Goal: Transaction & Acquisition: Purchase product/service

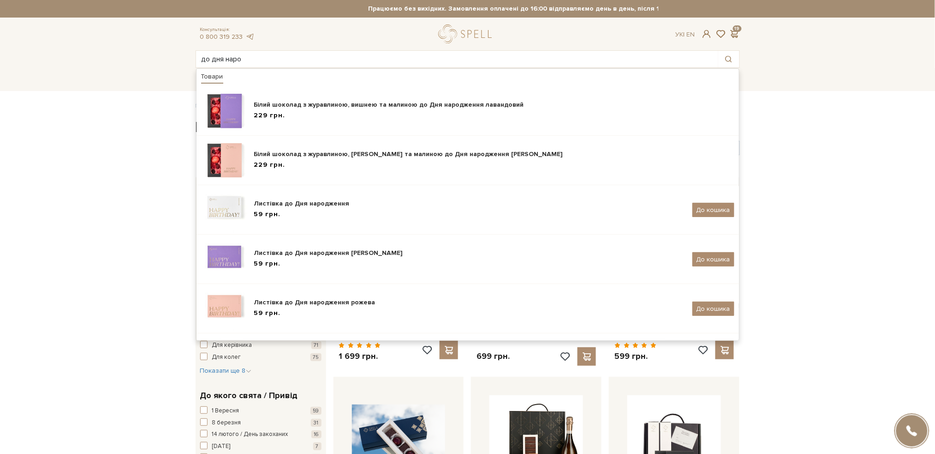
type input "до дня наро"
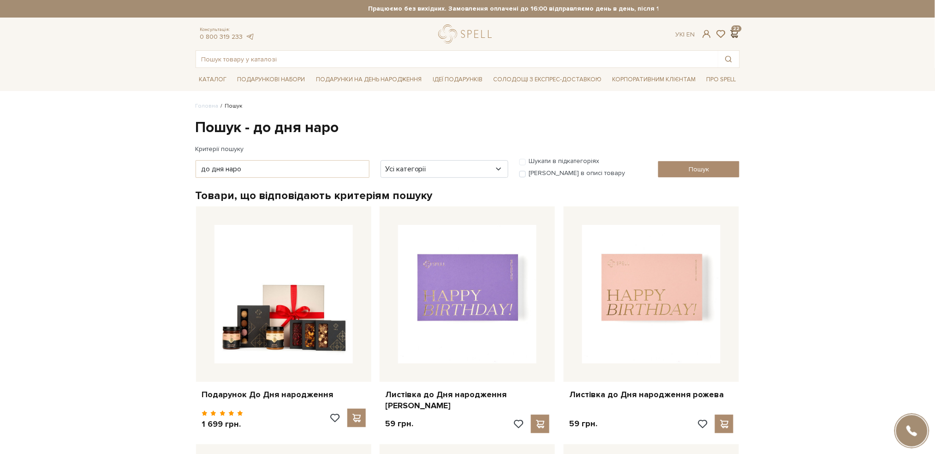
click at [737, 29] on span at bounding box center [734, 34] width 11 height 10
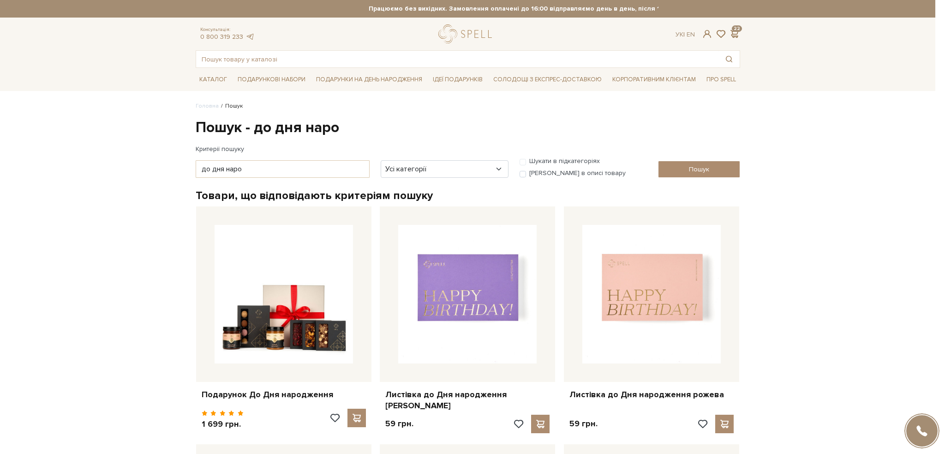
click at [655, 41] on div at bounding box center [472, 227] width 945 height 454
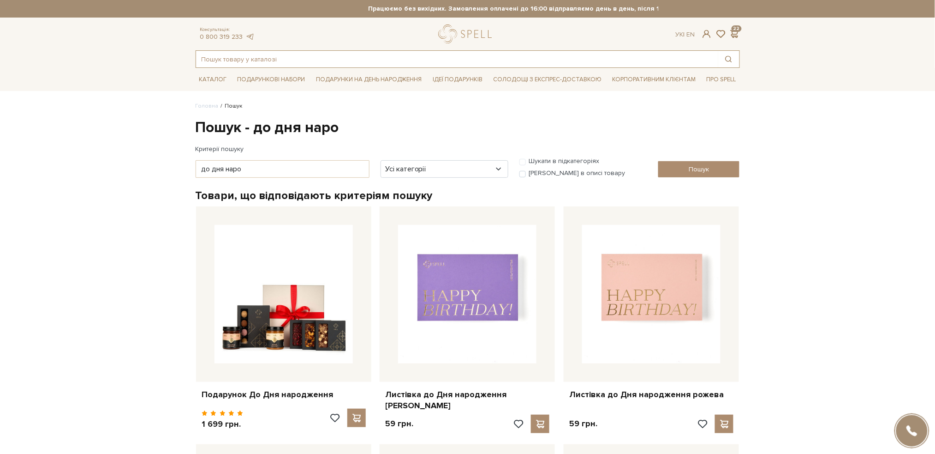
click at [408, 61] on input "text" at bounding box center [457, 59] width 522 height 17
click at [261, 56] on input "text" at bounding box center [457, 59] width 522 height 17
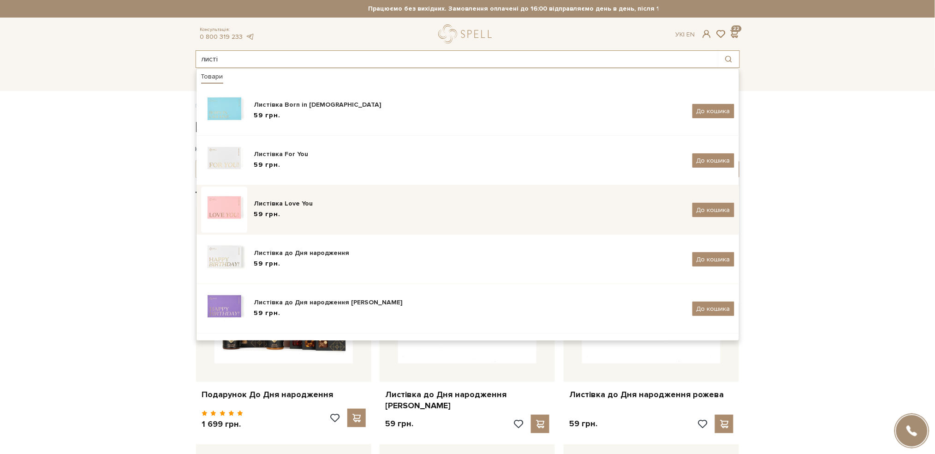
type input "листі"
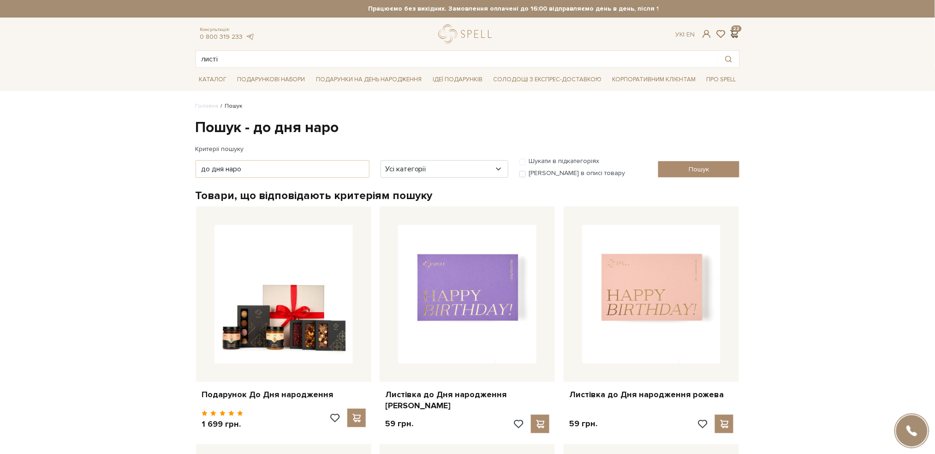
click at [736, 32] on span at bounding box center [734, 34] width 11 height 10
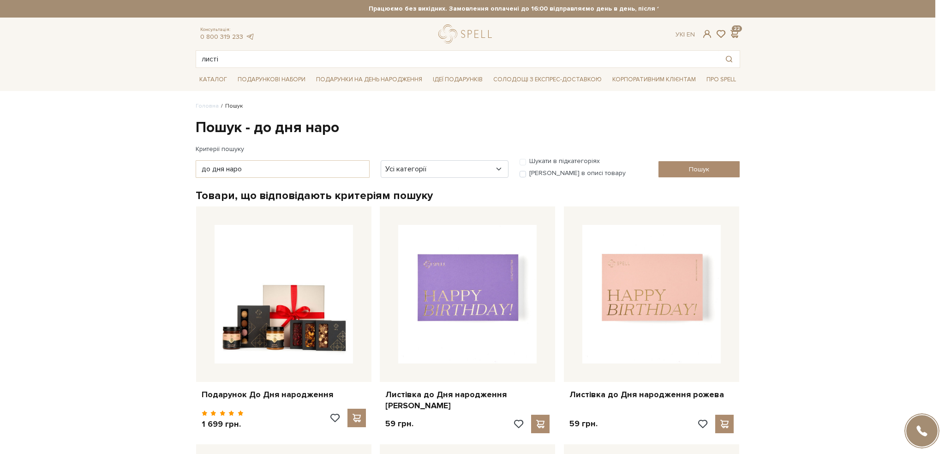
click at [350, 58] on div at bounding box center [472, 227] width 945 height 454
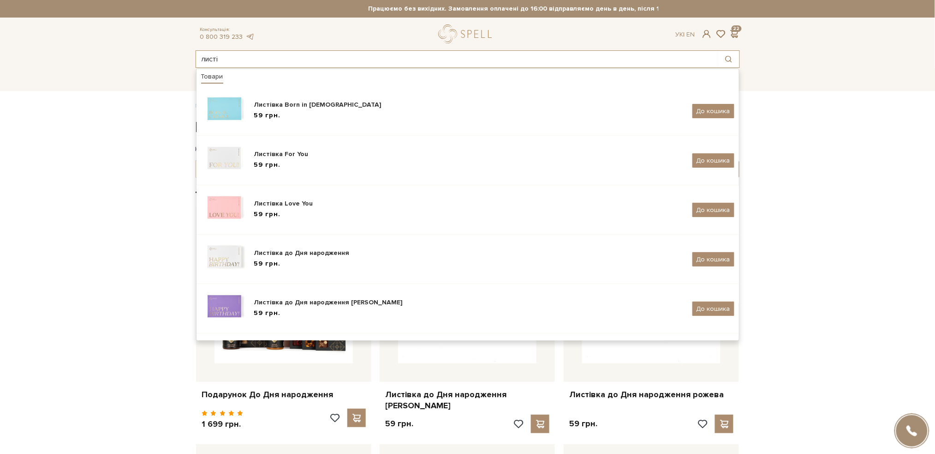
drag, startPoint x: 257, startPoint y: 64, endPoint x: 179, endPoint y: 56, distance: 78.8
click at [179, 56] on header "Працюємо без вихідних. Замовлення оплачені до 16:00 відправляємо день в день, п…" at bounding box center [467, 34] width 935 height 68
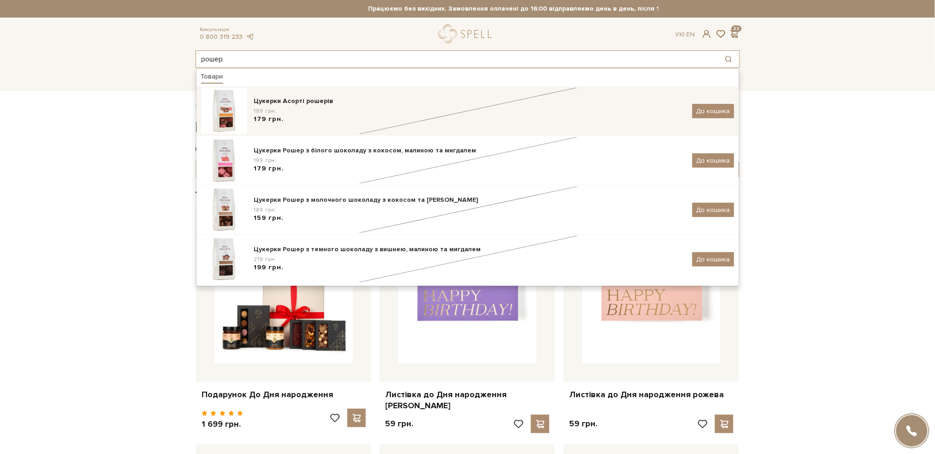
type input "рошер"
click at [319, 110] on div "199 грн. 179 грн." at bounding box center [469, 115] width 431 height 17
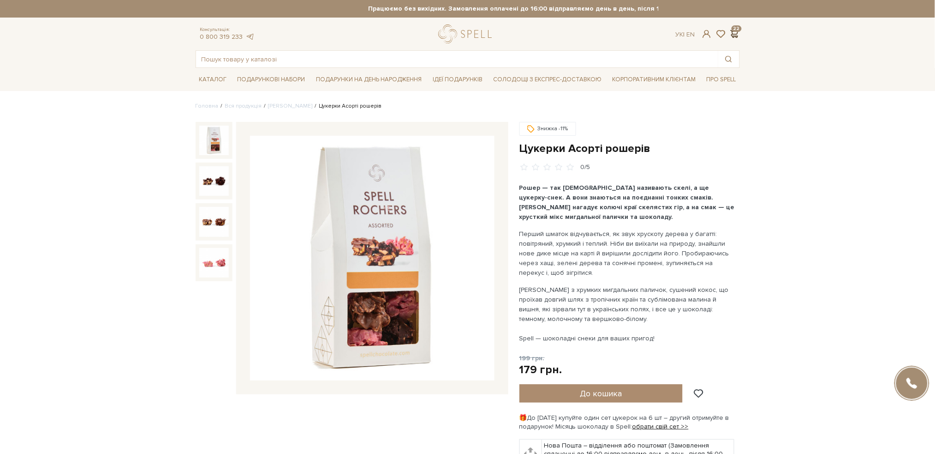
click at [736, 34] on span at bounding box center [734, 34] width 11 height 10
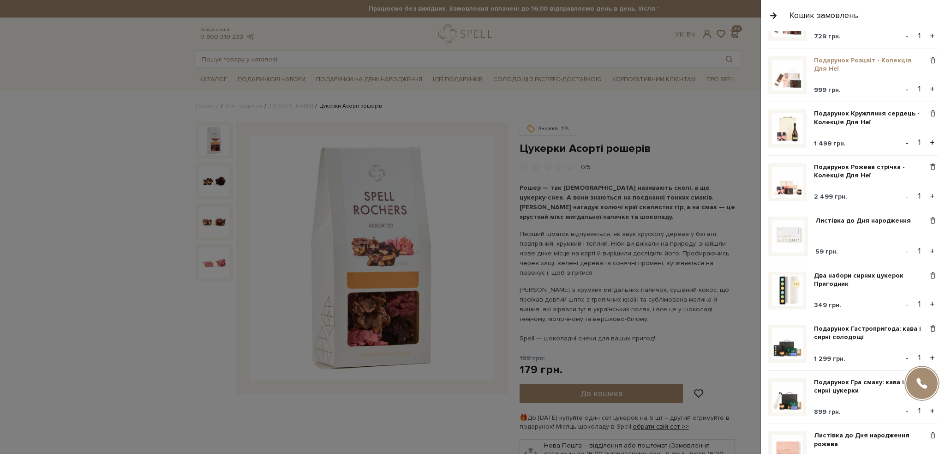
scroll to position [861, 0]
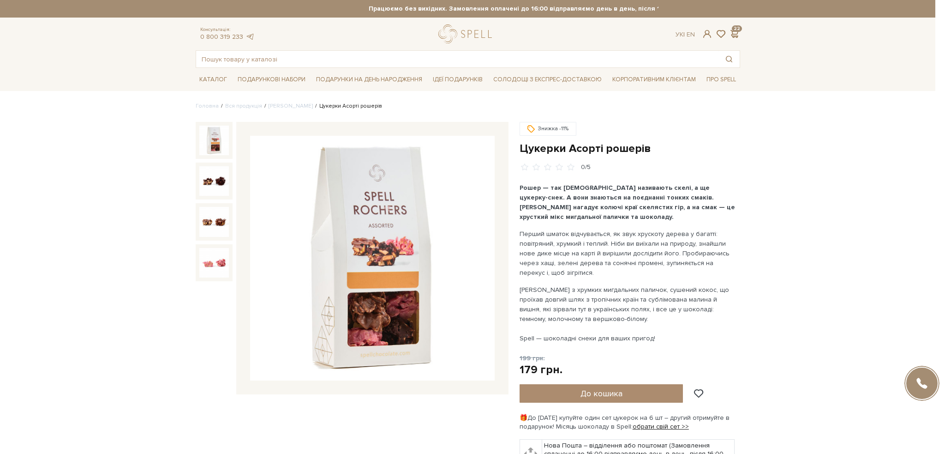
click at [151, 207] on div at bounding box center [472, 227] width 945 height 454
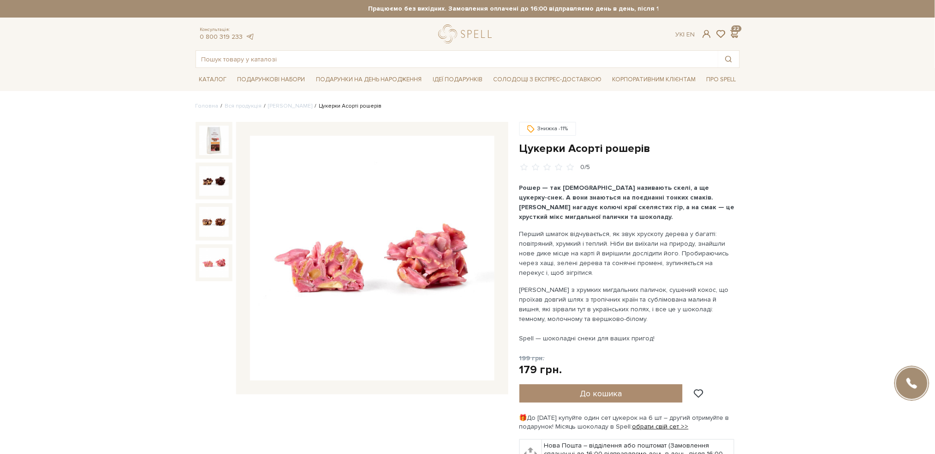
click at [736, 29] on span at bounding box center [734, 34] width 11 height 10
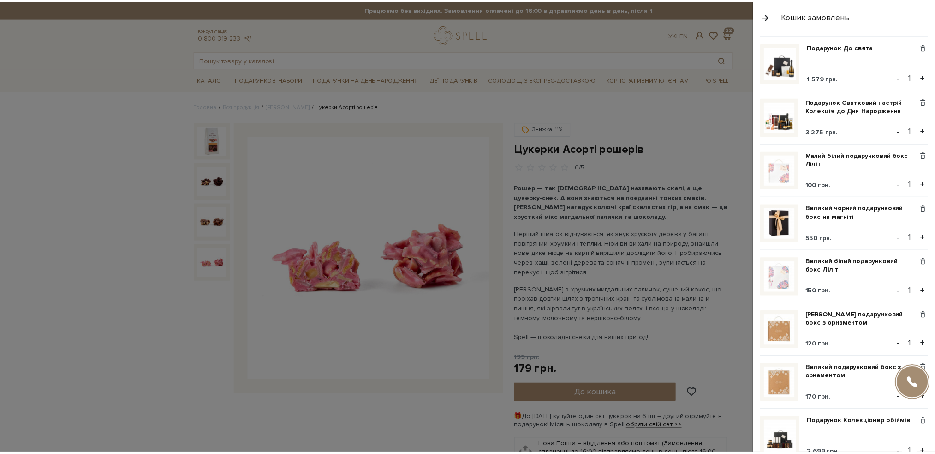
scroll to position [0, 0]
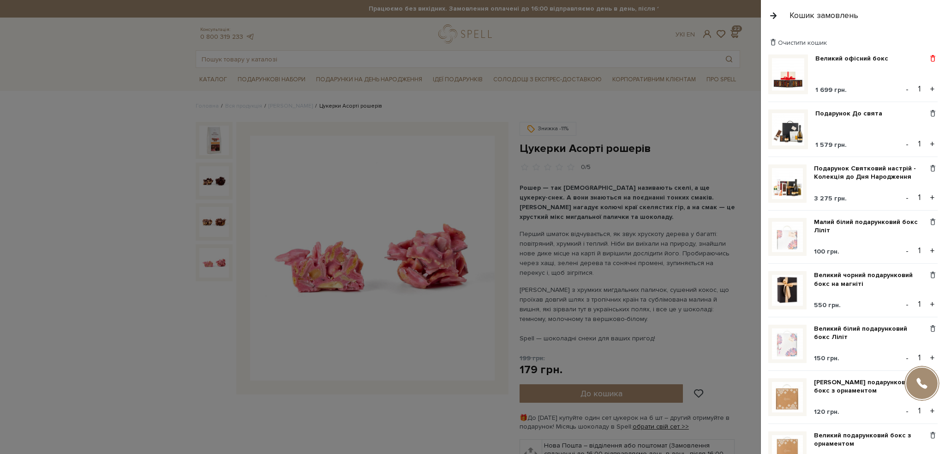
click at [929, 58] on span at bounding box center [933, 58] width 10 height 8
click at [893, 75] on link "Видалити" at bounding box center [900, 74] width 73 height 12
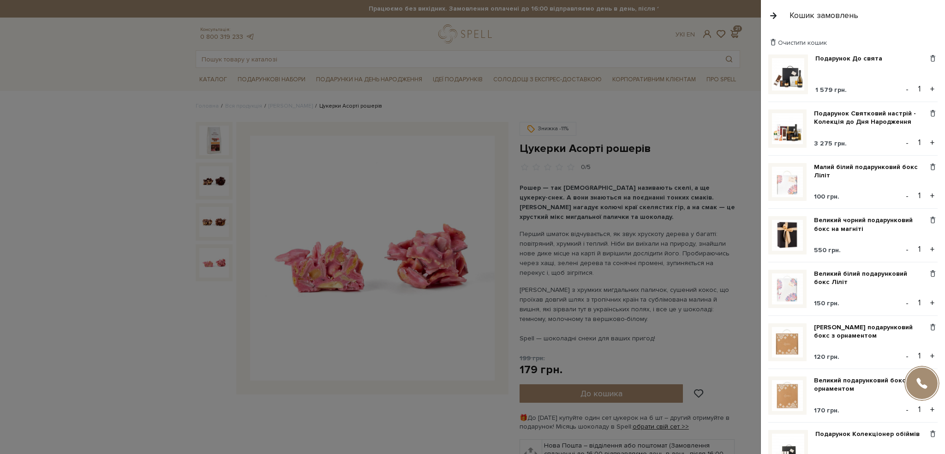
click at [890, 44] on div "Очистити кошик" at bounding box center [852, 42] width 169 height 9
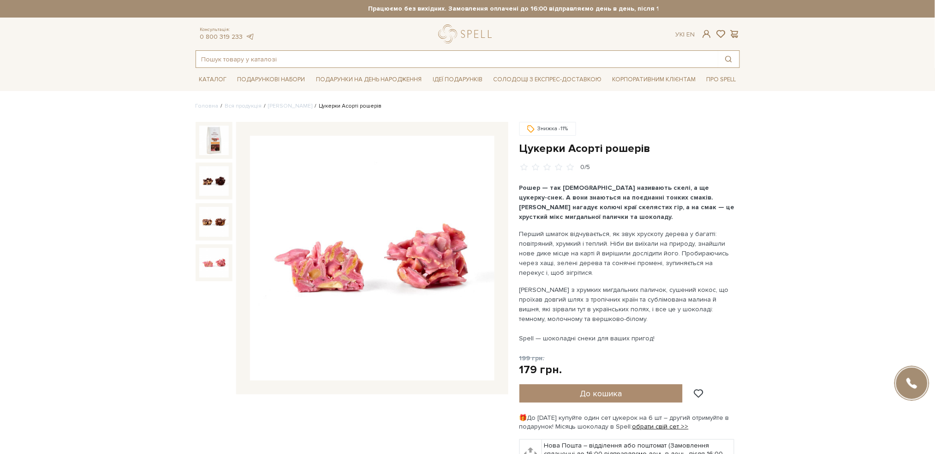
click at [235, 59] on input "text" at bounding box center [457, 59] width 522 height 17
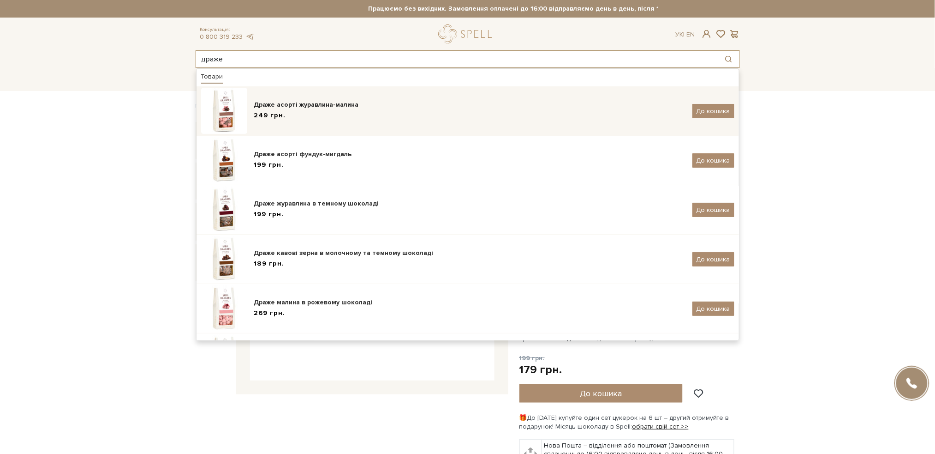
type input "драже"
click at [310, 97] on div "Драже асорті журавлина-малина 249 грн. До кошика" at bounding box center [467, 111] width 533 height 46
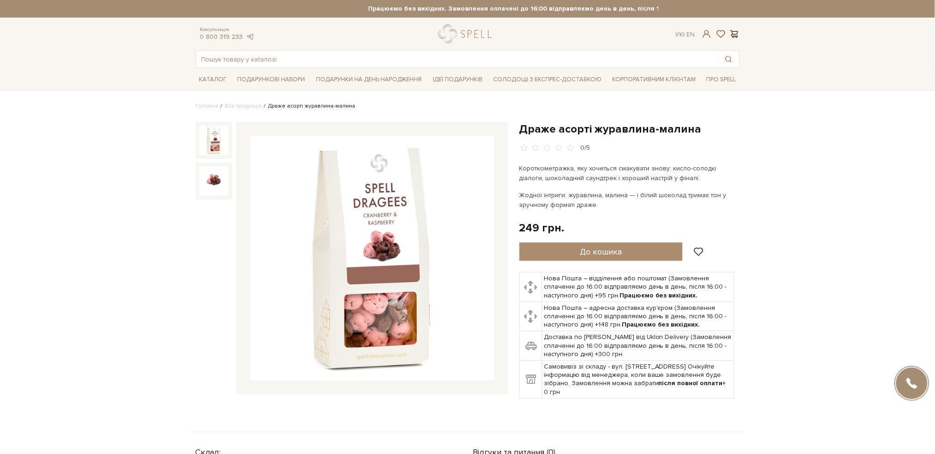
click at [739, 30] on span at bounding box center [734, 34] width 11 height 10
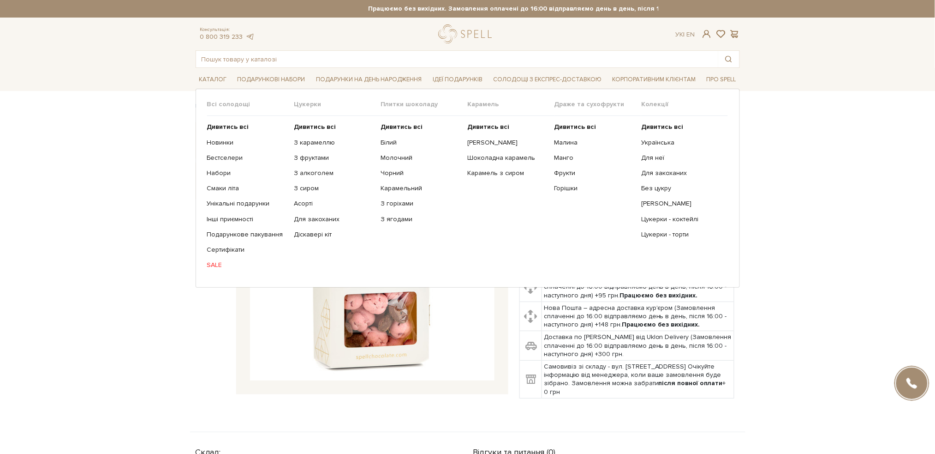
click at [215, 262] on link "SALE" at bounding box center [247, 265] width 80 height 8
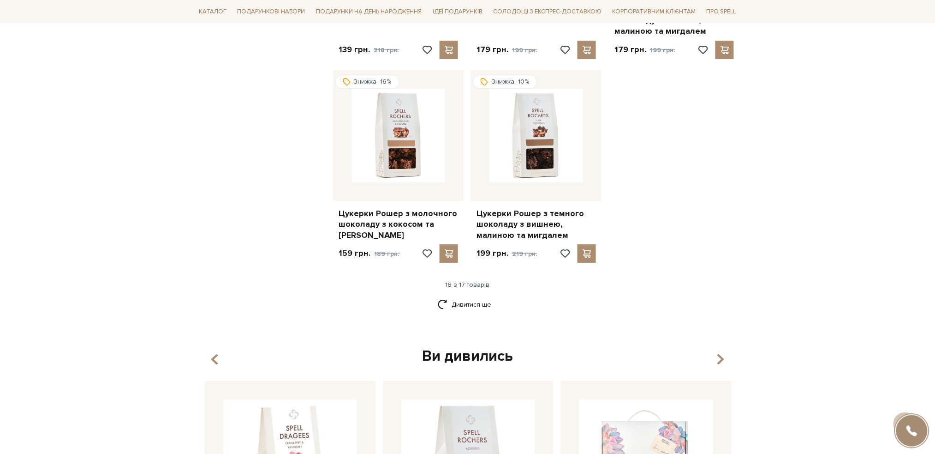
scroll to position [1107, 0]
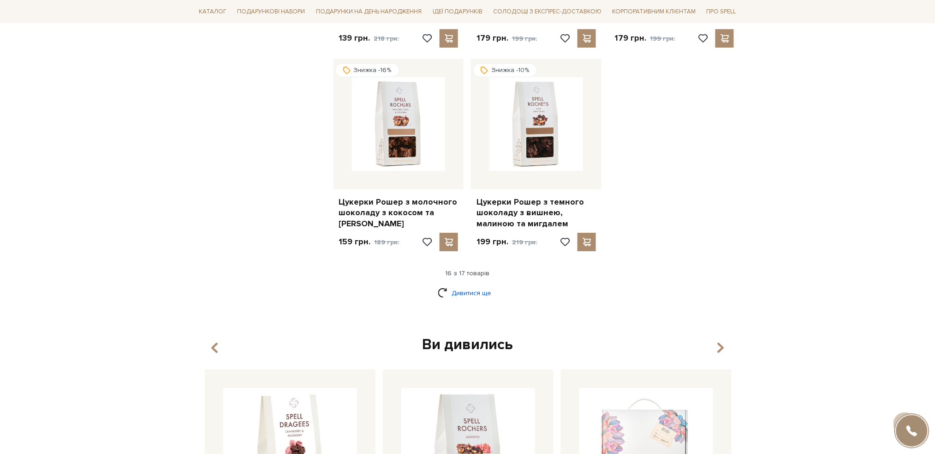
click at [472, 286] on link "Дивитися ще" at bounding box center [468, 293] width 60 height 16
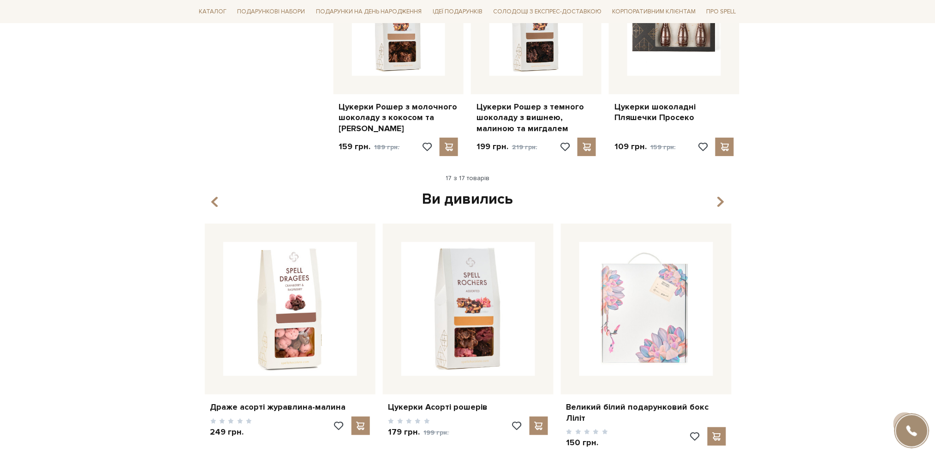
scroll to position [1230, 0]
